Goal: Information Seeking & Learning: Learn about a topic

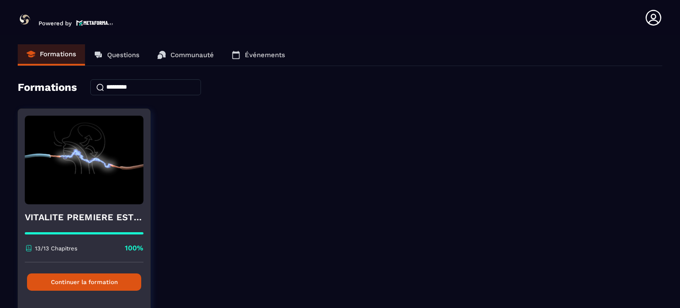
click at [116, 283] on button "Continuer la formation" at bounding box center [84, 281] width 114 height 17
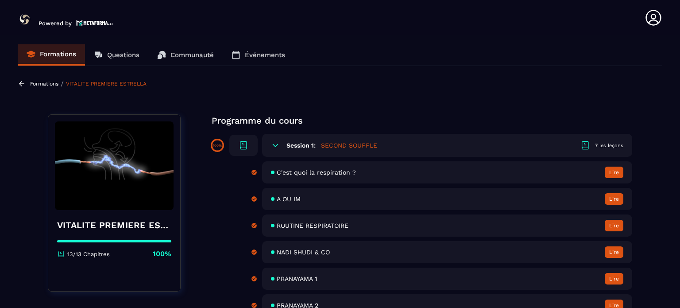
click at [326, 227] on span "ROUTINE RESPIRATOIRE" at bounding box center [313, 225] width 72 height 7
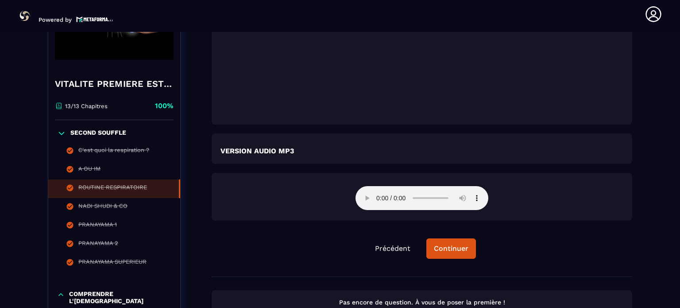
scroll to position [1420, 0]
click at [454, 251] on div "Continuer" at bounding box center [451, 248] width 35 height 9
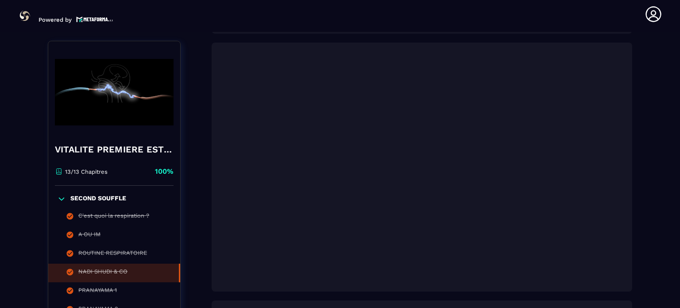
scroll to position [358, 0]
